Goal: Task Accomplishment & Management: Complete application form

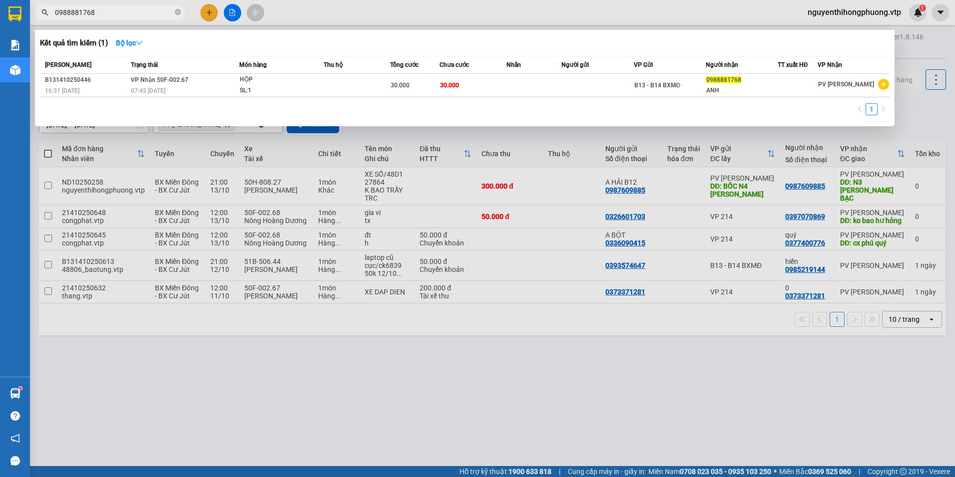
click at [109, 11] on input "0988881768" at bounding box center [114, 12] width 118 height 11
type input "0"
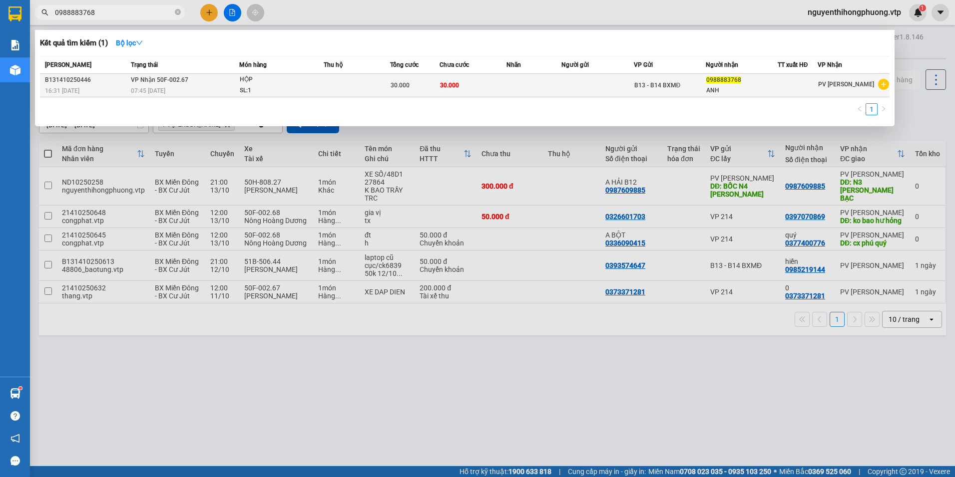
type input "0988883768"
click at [750, 86] on div "ANH" at bounding box center [741, 90] width 71 height 10
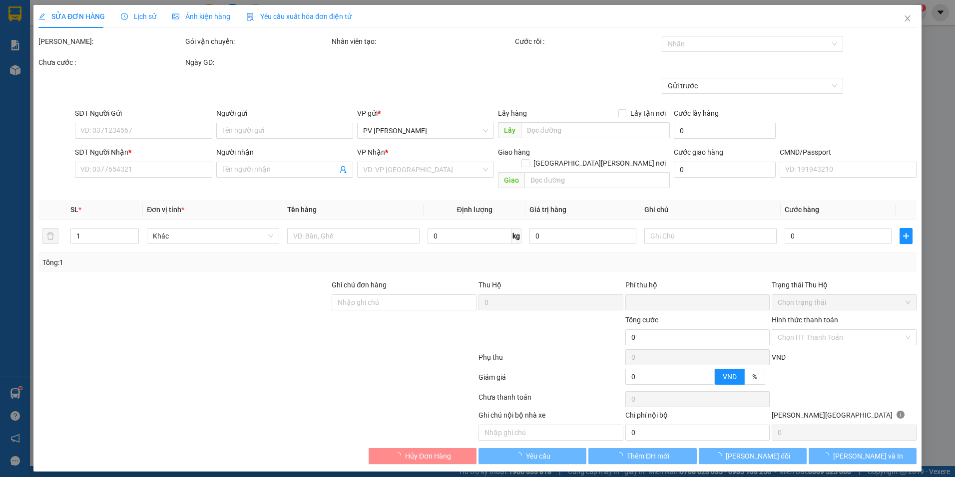
type input "1.500"
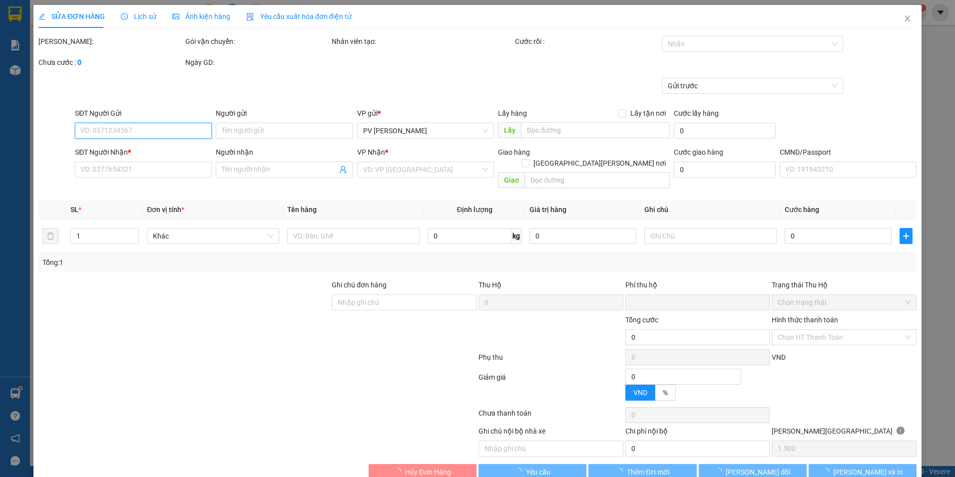
type input "0988883768"
type input "ANH"
type input "0"
type input "30.000"
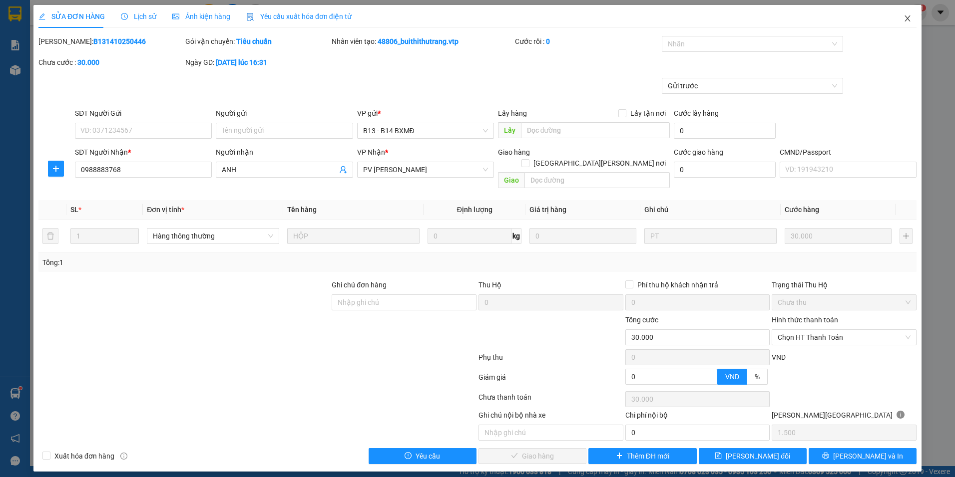
click at [907, 20] on icon "close" at bounding box center [907, 18] width 8 height 8
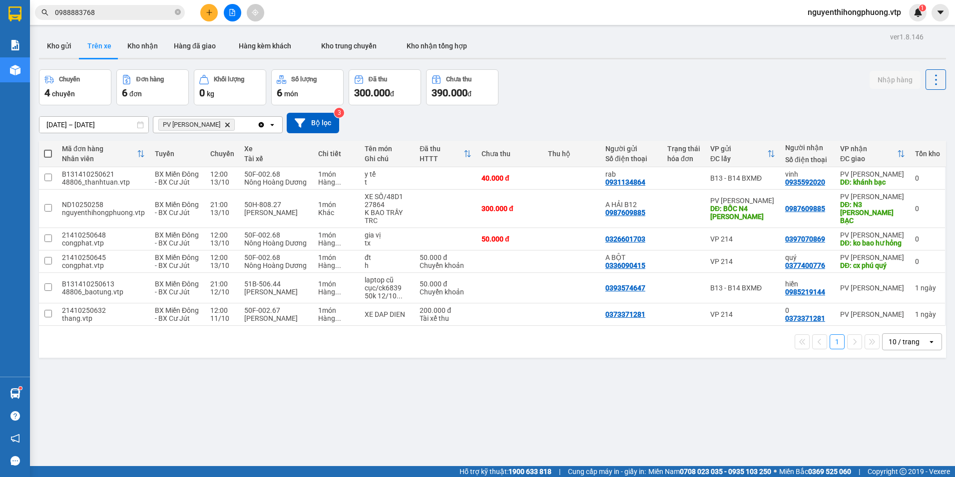
click at [132, 17] on input "0988883768" at bounding box center [114, 12] width 118 height 11
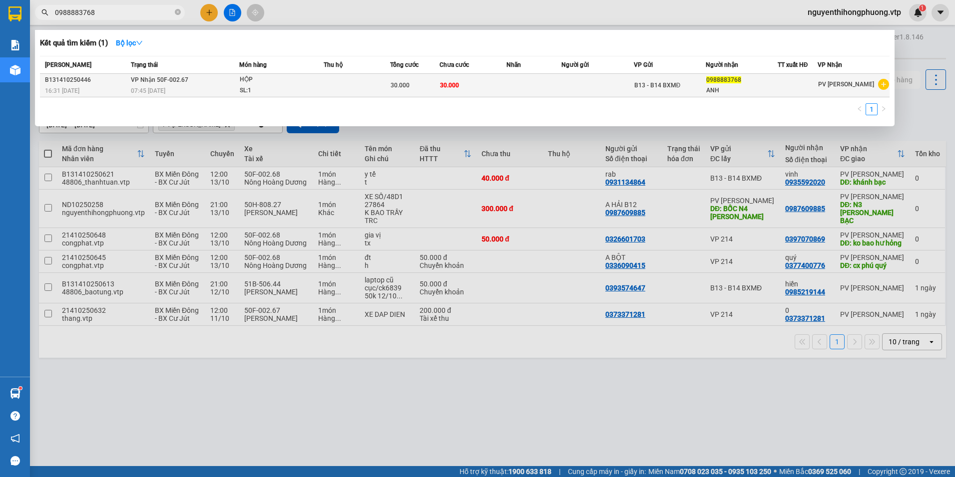
click at [720, 88] on div "ANH" at bounding box center [741, 90] width 71 height 10
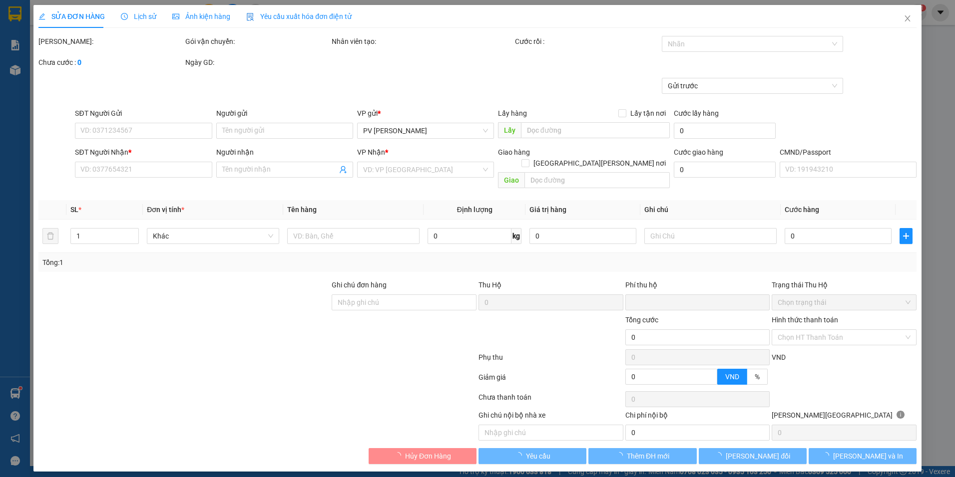
type input "1.500"
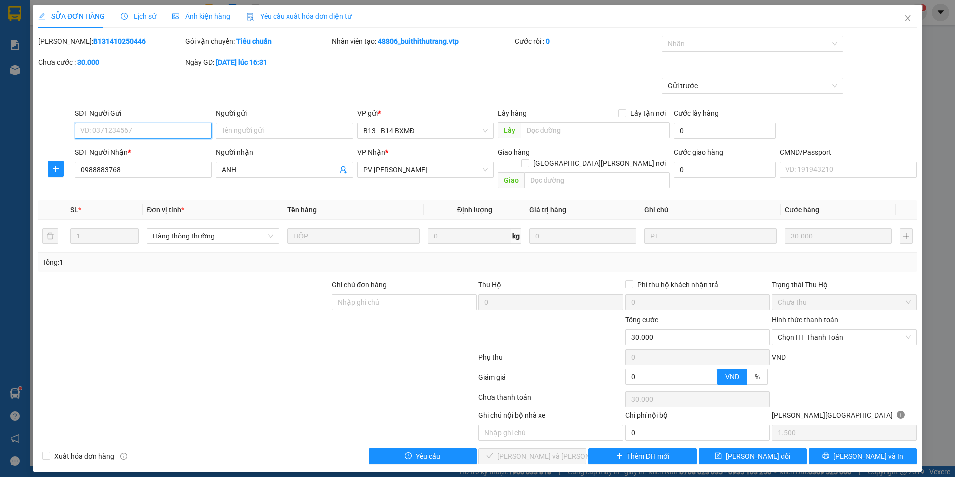
type input "0988883768"
type input "ANH"
type input "0"
type input "30.000"
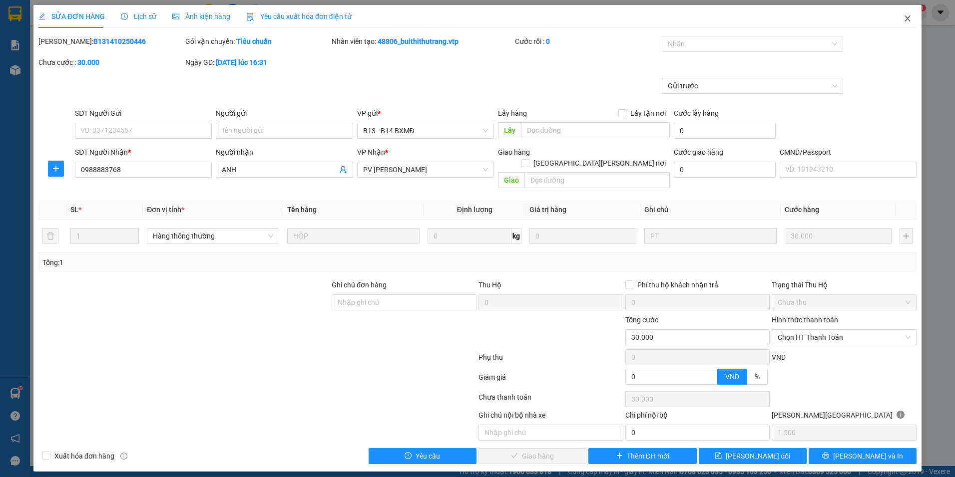
click at [909, 20] on icon "close" at bounding box center [907, 18] width 8 height 8
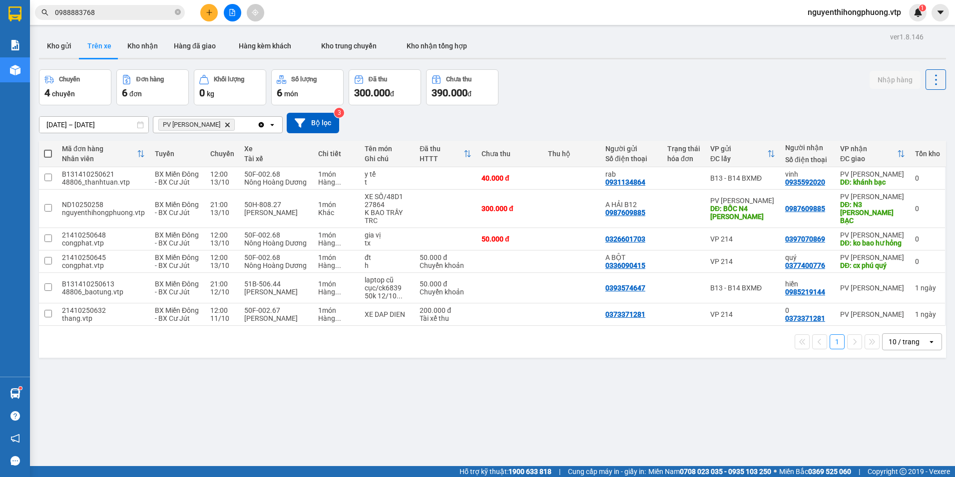
click at [117, 11] on input "0988883768" at bounding box center [114, 12] width 118 height 11
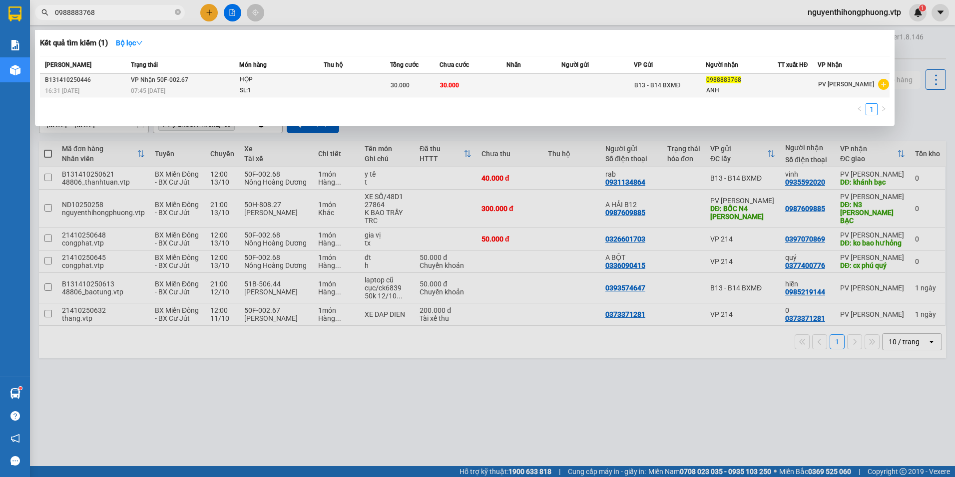
click at [684, 91] on td "B13 - B14 BXMĐ" at bounding box center [670, 85] width 72 height 23
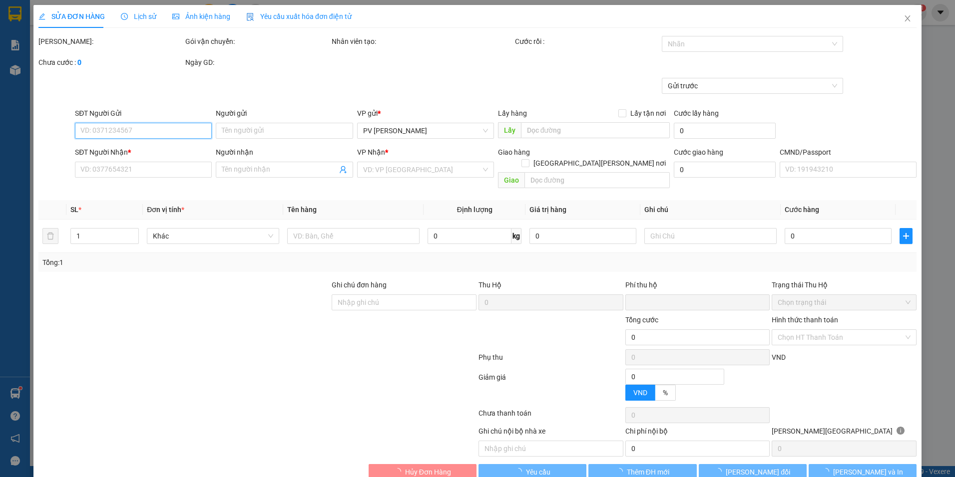
type input "0988883768"
type input "ANH"
type input "0"
type input "30.000"
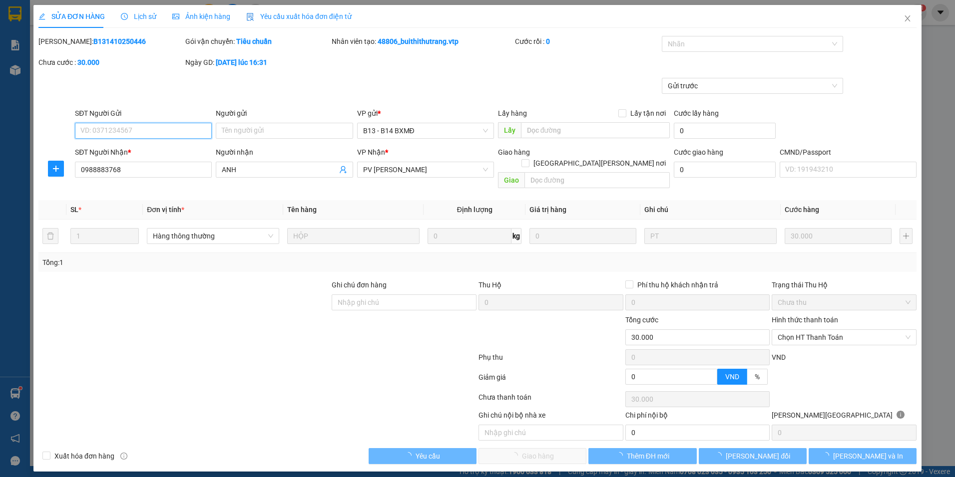
type input "1.500"
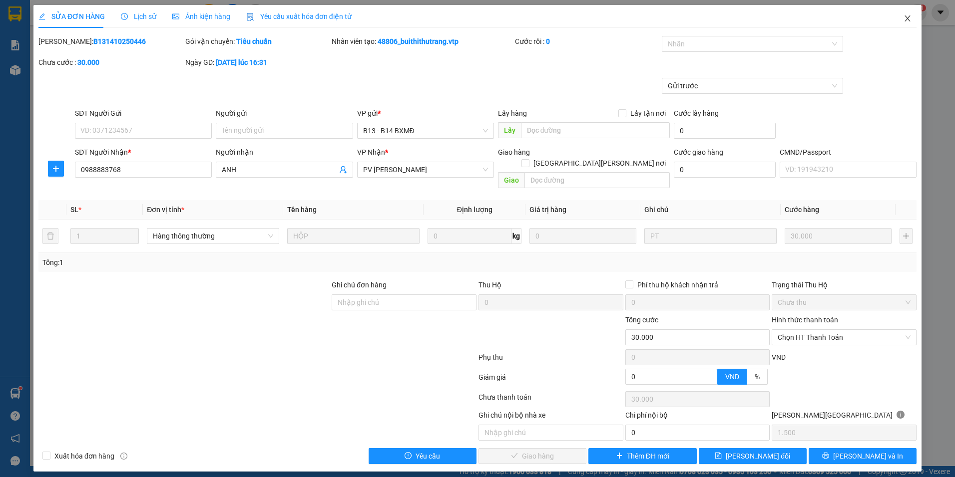
click at [904, 20] on icon "close" at bounding box center [907, 18] width 8 height 8
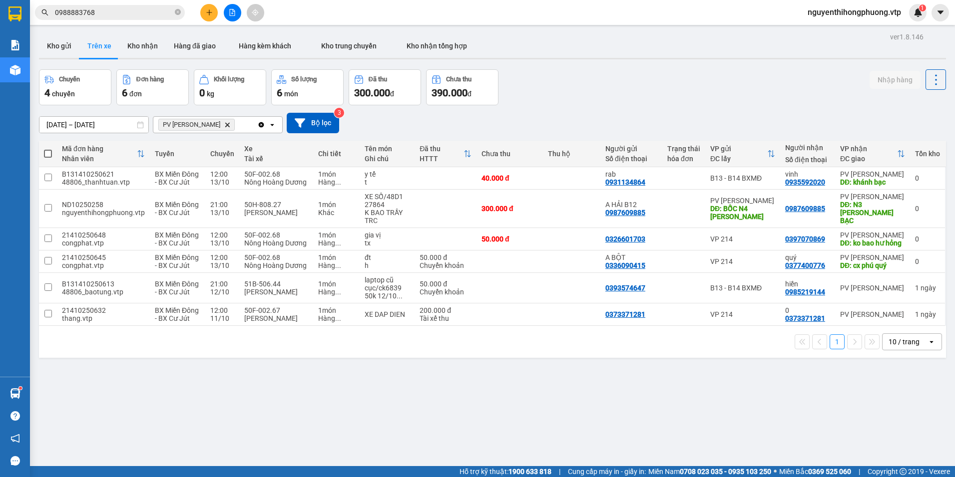
click at [104, 13] on input "0988883768" at bounding box center [114, 12] width 118 height 11
type input "0"
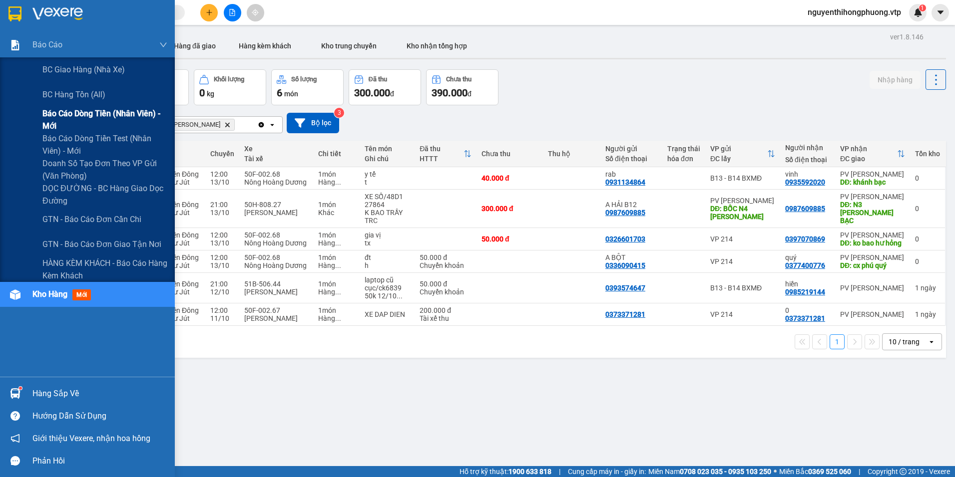
click at [63, 112] on span "Báo cáo dòng tiền (nhân viên) - mới" at bounding box center [104, 119] width 125 height 25
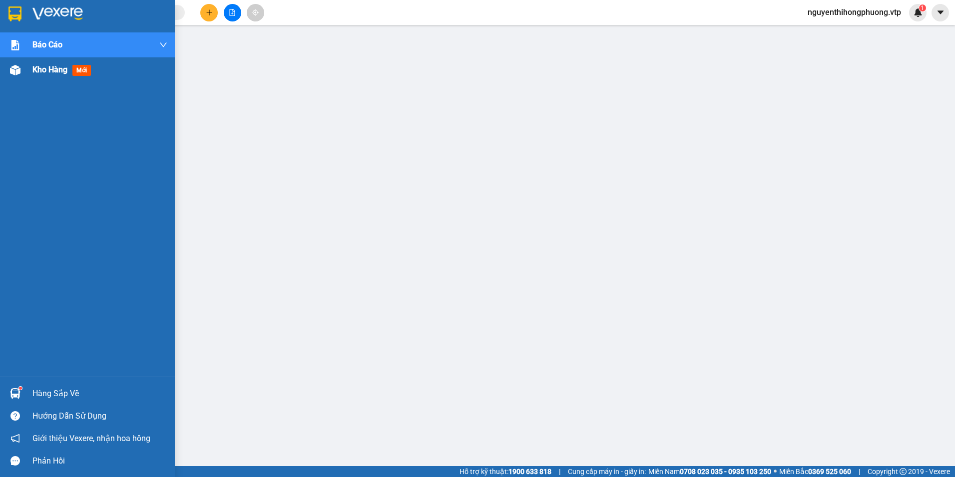
click at [46, 65] on span "Kho hàng" at bounding box center [49, 69] width 35 height 9
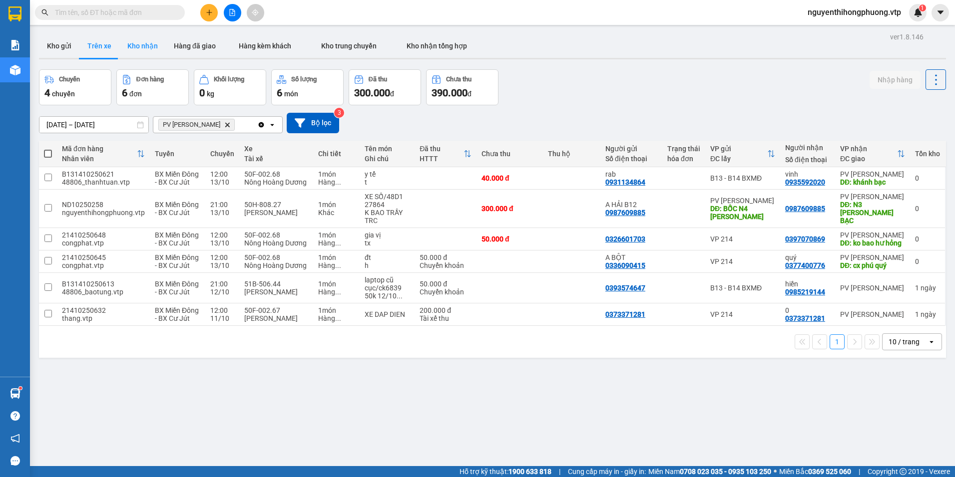
click at [138, 47] on button "Kho nhận" at bounding box center [142, 46] width 46 height 24
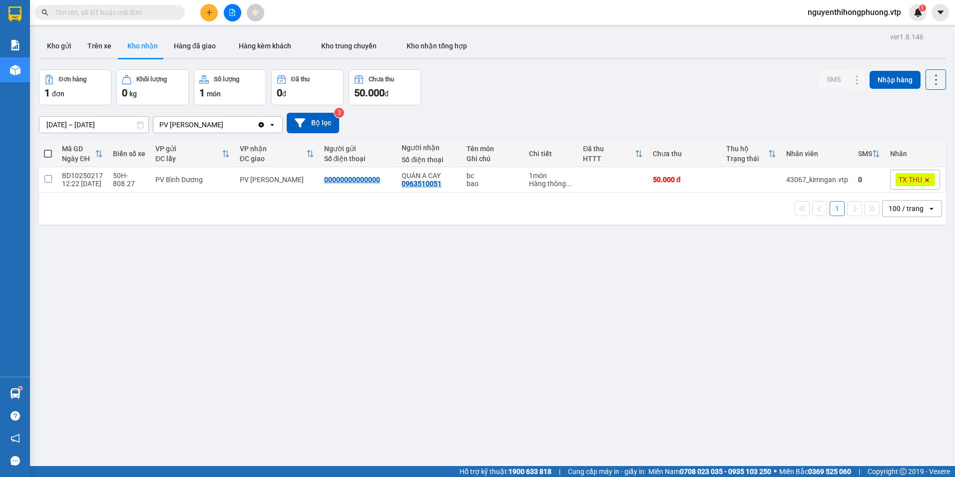
click at [929, 209] on icon at bounding box center [930, 209] width 3 height 2
click at [900, 321] on span "100 / trang" at bounding box center [901, 320] width 38 height 10
click at [57, 45] on button "Kho gửi" at bounding box center [59, 46] width 40 height 24
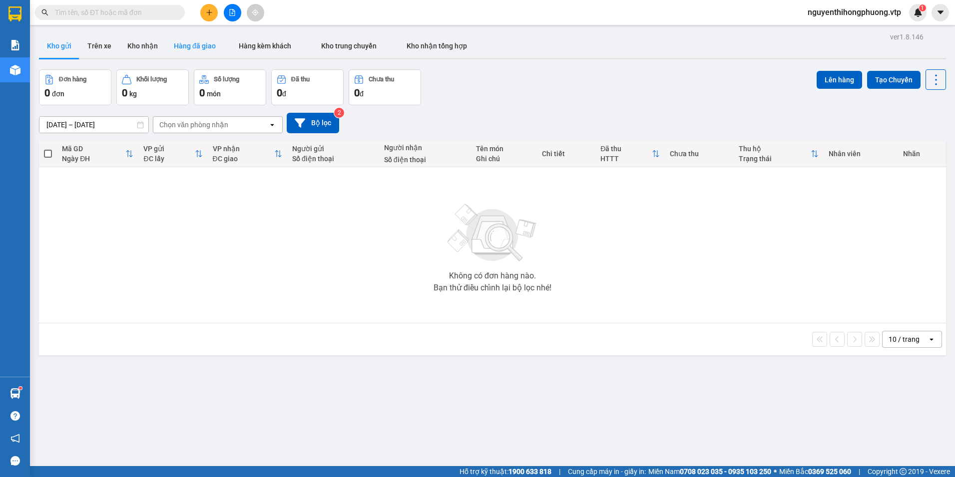
click at [184, 51] on button "Hàng đã giao" at bounding box center [195, 46] width 58 height 24
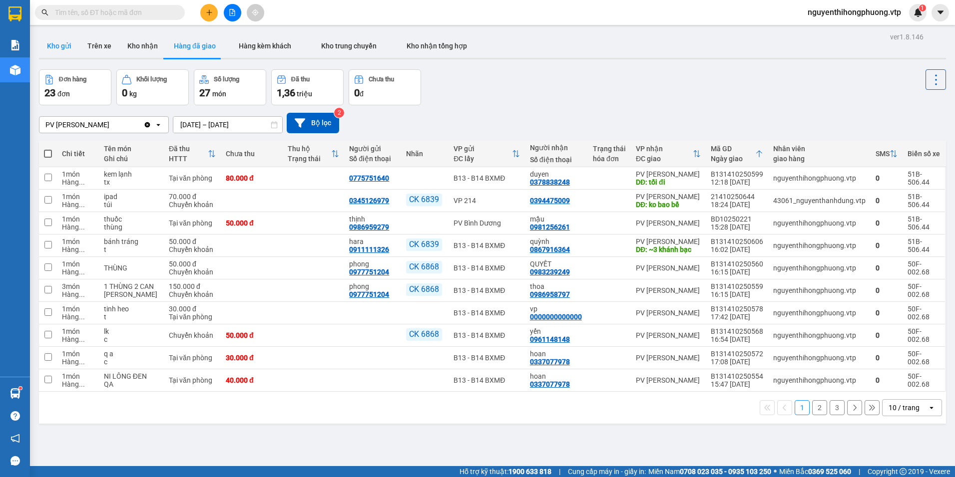
click at [63, 50] on button "Kho gửi" at bounding box center [59, 46] width 40 height 24
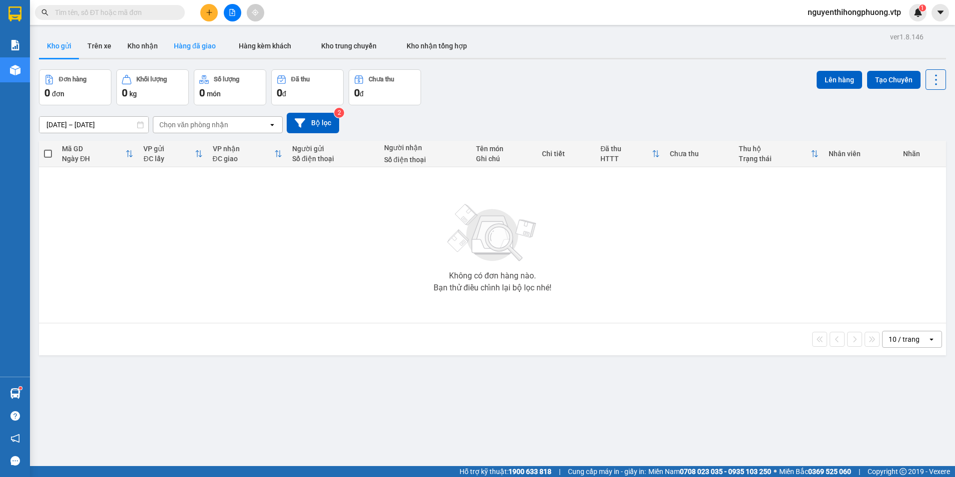
click at [199, 46] on button "Hàng đã giao" at bounding box center [195, 46] width 58 height 24
